Goal: Task Accomplishment & Management: Manage account settings

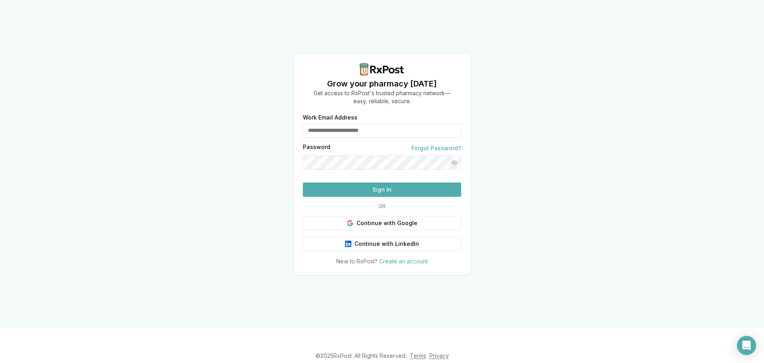
type input "**********"
click at [386, 197] on button "Sign In" at bounding box center [382, 189] width 158 height 14
click at [382, 197] on button "Sign In" at bounding box center [382, 189] width 158 height 14
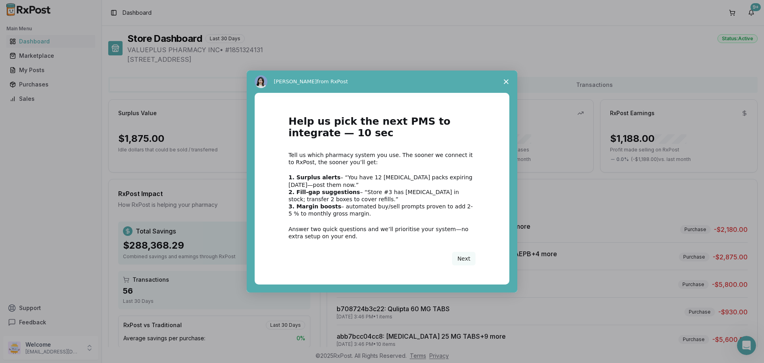
click at [509, 83] on span "Close survey" at bounding box center [506, 81] width 22 height 22
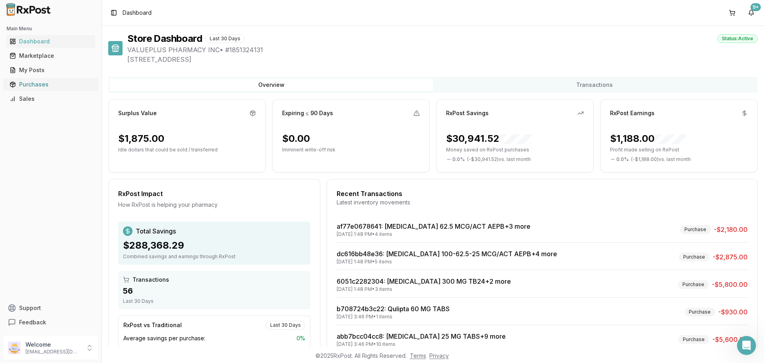
click at [39, 84] on div "Purchases" at bounding box center [51, 84] width 82 height 8
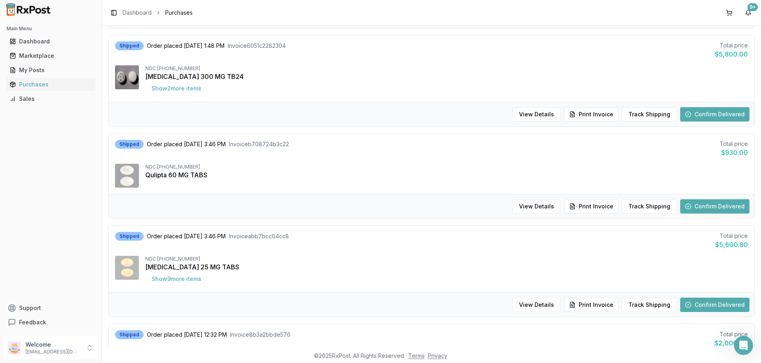
scroll to position [279, 0]
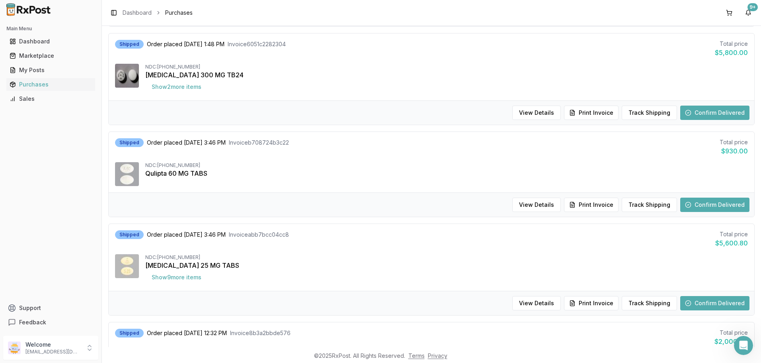
click at [726, 205] on button "Confirm Delivered" at bounding box center [714, 204] width 69 height 14
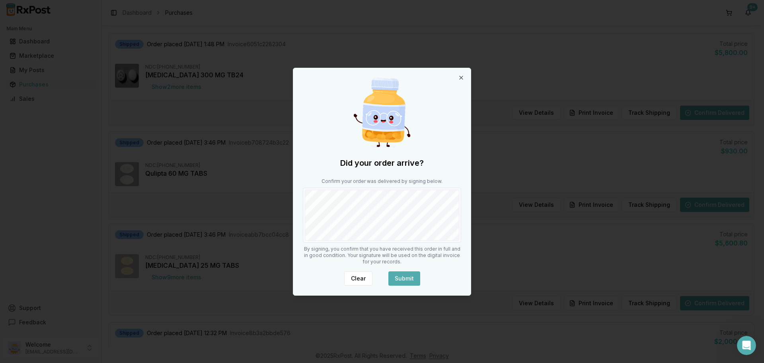
click at [408, 277] on button "Submit" at bounding box center [404, 278] width 32 height 14
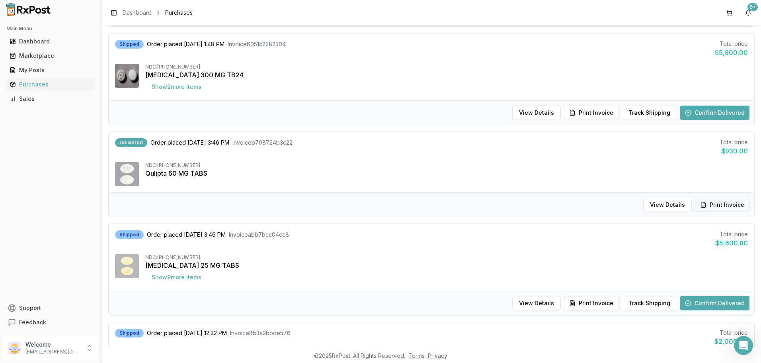
click at [724, 202] on button "Print Invoice" at bounding box center [722, 204] width 55 height 14
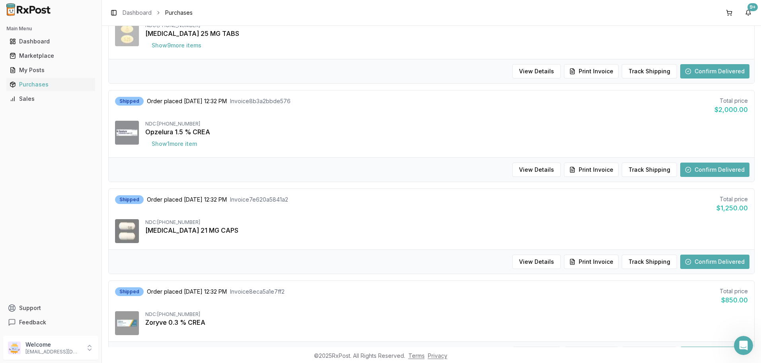
scroll to position [517, 0]
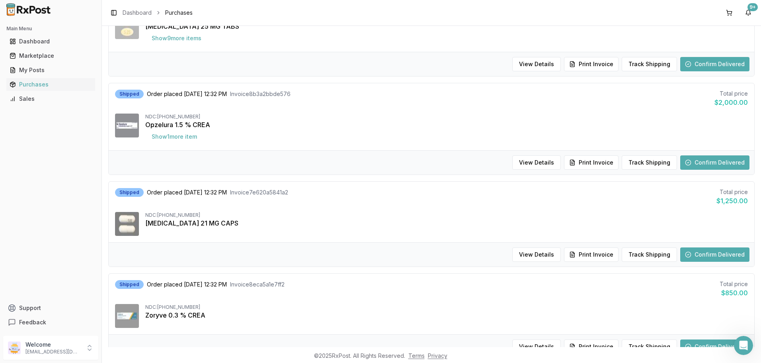
click at [703, 252] on button "Confirm Delivered" at bounding box center [714, 254] width 69 height 14
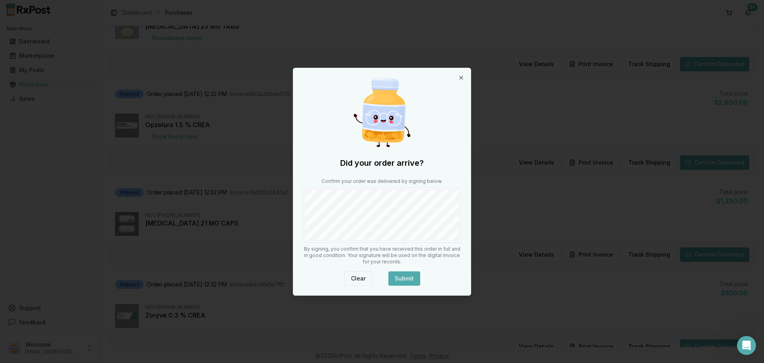
click at [364, 277] on button "Clear" at bounding box center [358, 278] width 28 height 14
drag, startPoint x: 366, startPoint y: 279, endPoint x: 338, endPoint y: 243, distance: 45.4
click at [363, 276] on button "Clear" at bounding box center [358, 278] width 28 height 14
click at [407, 282] on button "Submit" at bounding box center [404, 278] width 32 height 14
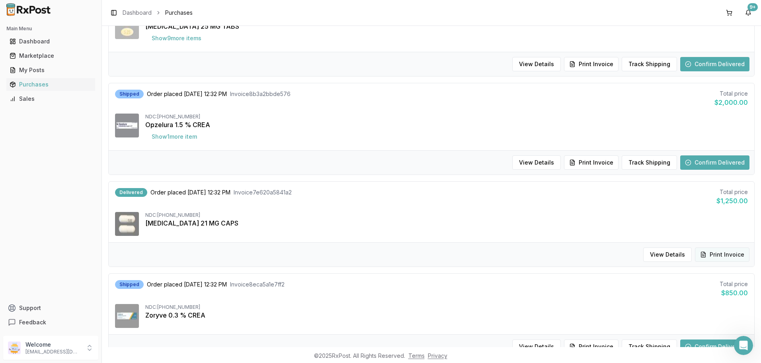
click at [727, 253] on button "Print Invoice" at bounding box center [722, 254] width 55 height 14
click at [175, 136] on button "Show 1 more item" at bounding box center [174, 136] width 58 height 14
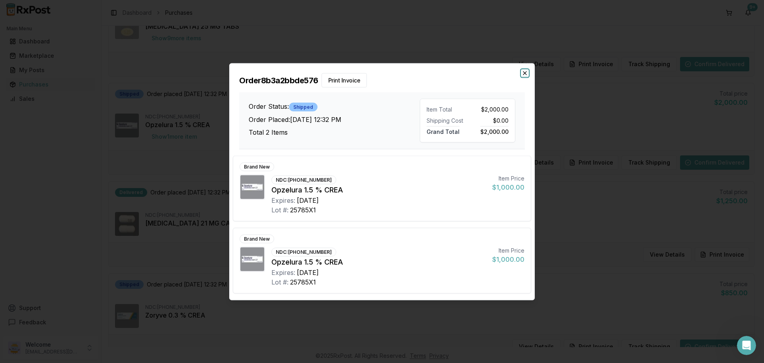
click at [524, 75] on icon "button" at bounding box center [525, 73] width 6 height 6
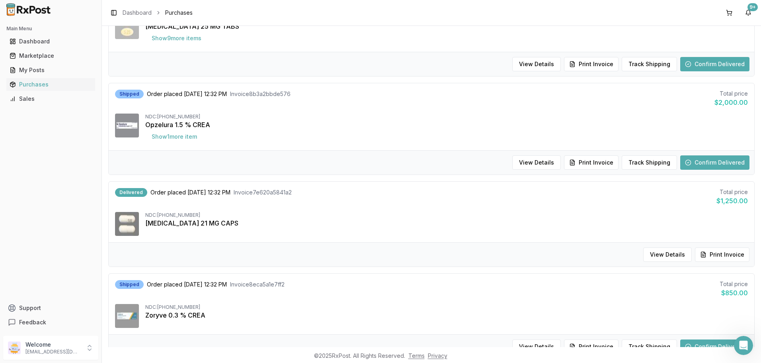
click at [710, 167] on button "Confirm Delivered" at bounding box center [714, 162] width 69 height 14
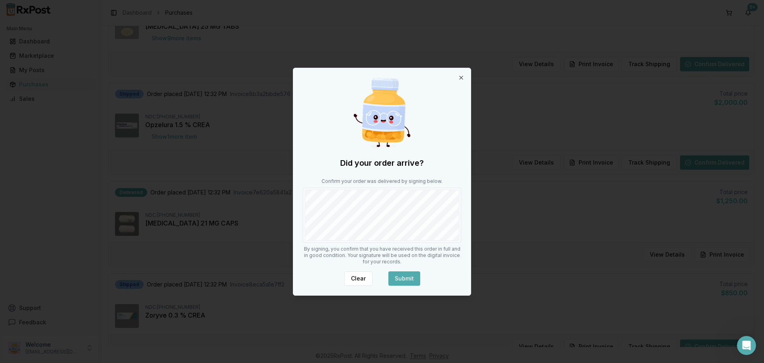
drag, startPoint x: 360, startPoint y: 281, endPoint x: 343, endPoint y: 247, distance: 38.4
click at [360, 280] on button "Clear" at bounding box center [358, 278] width 28 height 14
click at [413, 278] on button "Submit" at bounding box center [404, 278] width 32 height 14
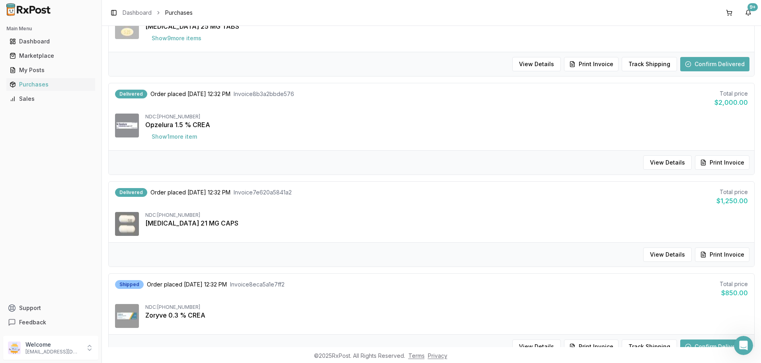
click at [718, 160] on button "Print Invoice" at bounding box center [722, 162] width 55 height 14
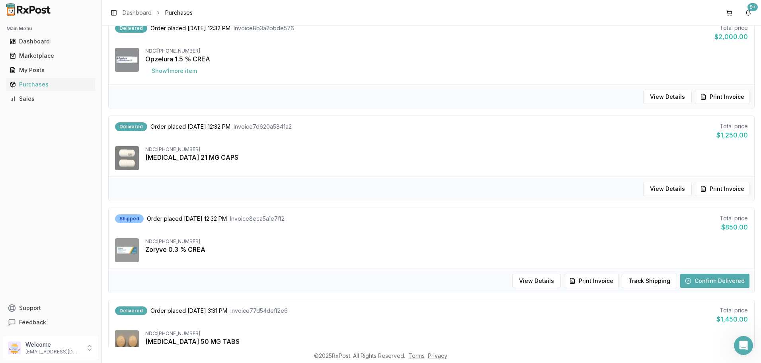
scroll to position [597, 0]
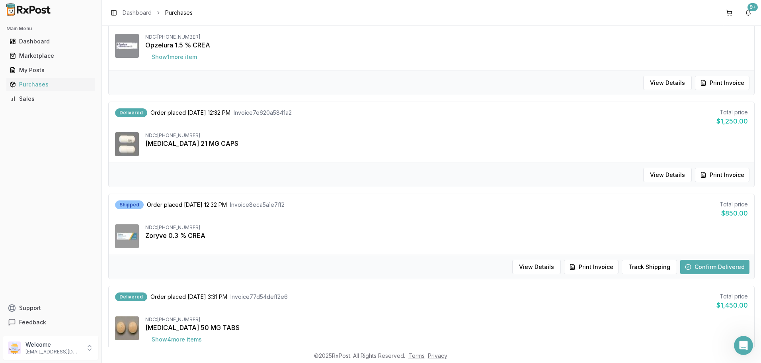
click at [704, 264] on button "Confirm Delivered" at bounding box center [714, 267] width 69 height 14
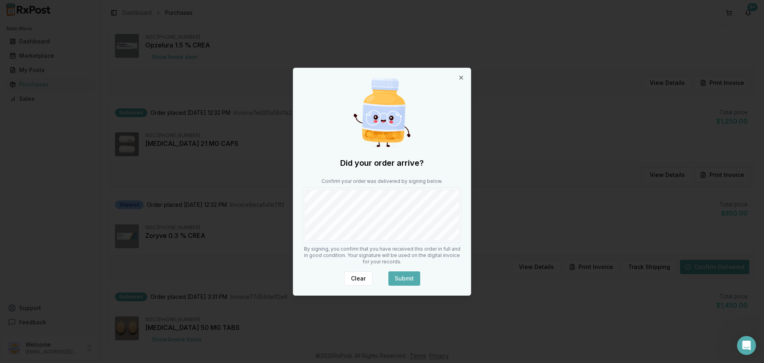
click at [412, 272] on button "Submit" at bounding box center [404, 278] width 32 height 14
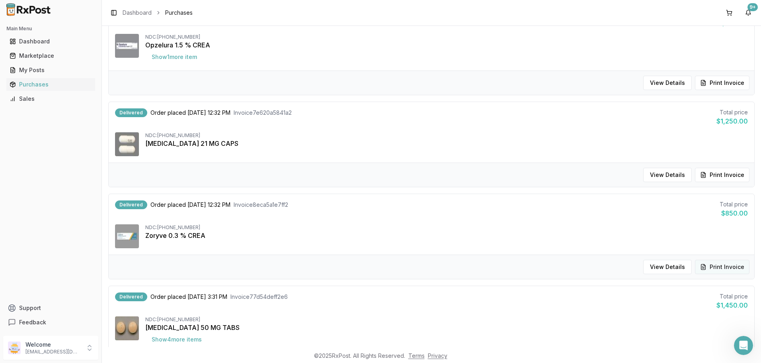
click at [712, 266] on button "Print Invoice" at bounding box center [722, 267] width 55 height 14
